Goal: Download file/media

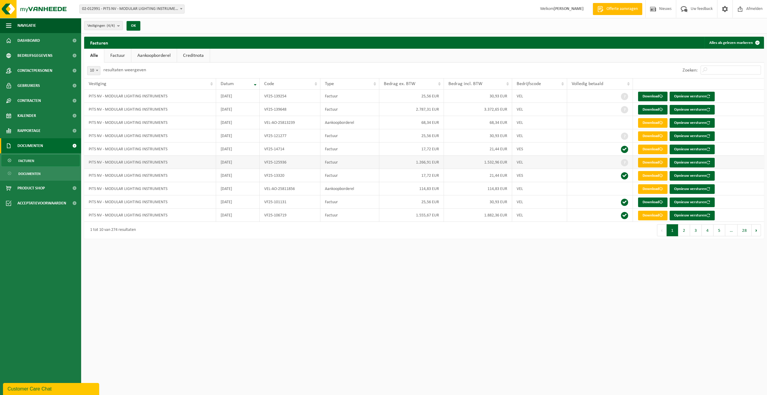
click at [378, 160] on link "Download" at bounding box center [652, 163] width 29 height 10
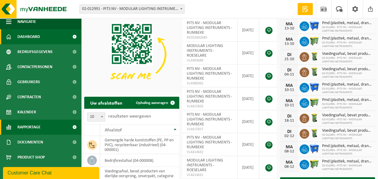
scroll to position [5, 0]
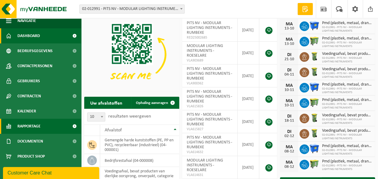
click at [41, 128] on link "Rapportage" at bounding box center [40, 125] width 81 height 15
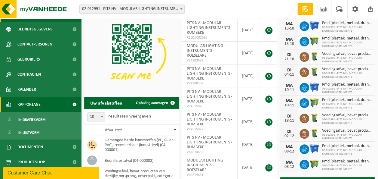
scroll to position [32, 0]
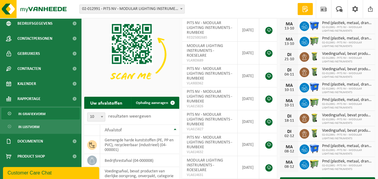
click at [40, 115] on span "In grafiekvorm" at bounding box center [31, 113] width 27 height 11
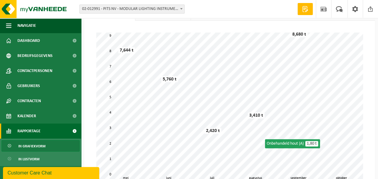
scroll to position [60, 0]
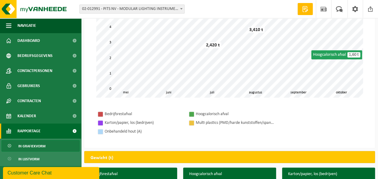
scroll to position [90, 0]
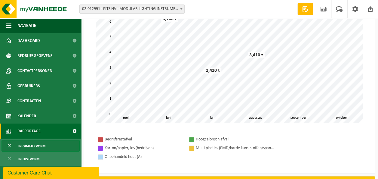
click at [38, 145] on span "In grafiekvorm" at bounding box center [31, 145] width 27 height 11
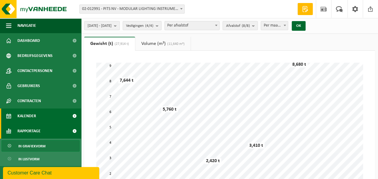
click at [34, 112] on span "Kalender" at bounding box center [26, 115] width 19 height 15
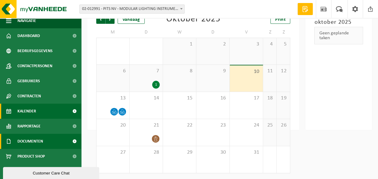
scroll to position [46, 0]
click at [35, 144] on span "Documenten" at bounding box center [30, 140] width 26 height 15
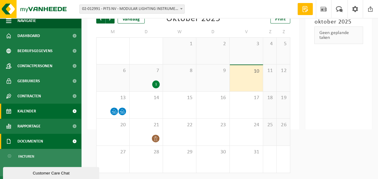
click at [30, 140] on span "Documenten" at bounding box center [30, 140] width 26 height 15
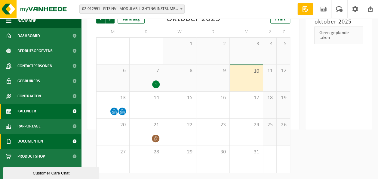
click at [30, 143] on span "Documenten" at bounding box center [30, 140] width 26 height 15
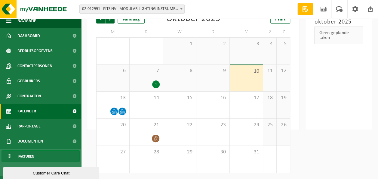
click at [32, 155] on span "Facturen" at bounding box center [26, 155] width 16 height 11
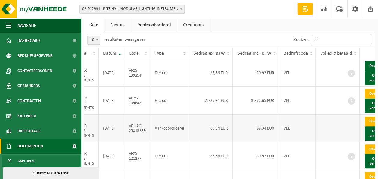
scroll to position [22, 0]
